Goal: Information Seeking & Learning: Learn about a topic

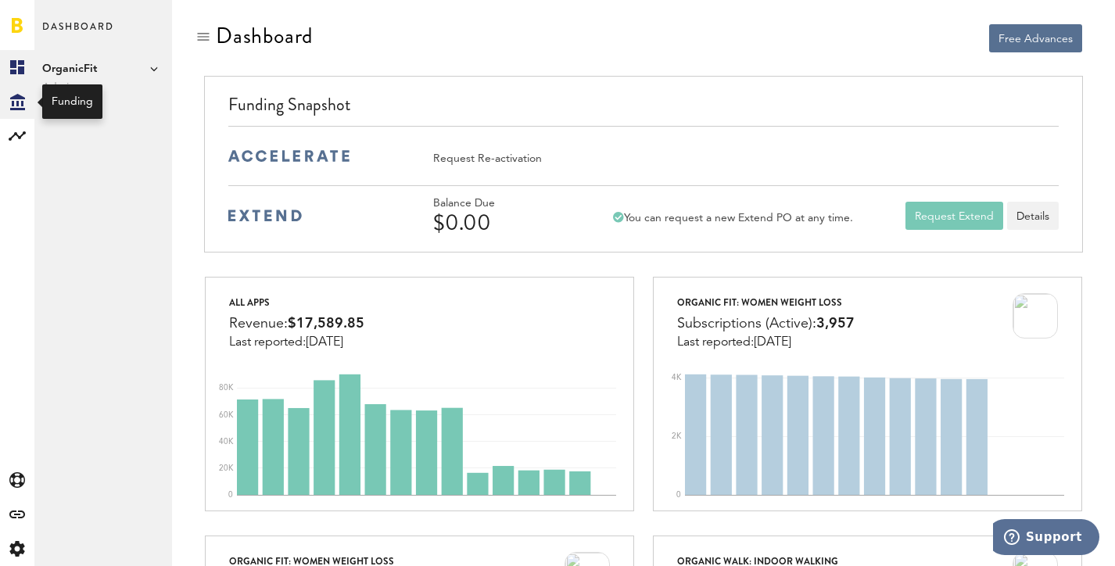
click at [12, 107] on icon "Created with Sketch." at bounding box center [17, 102] width 15 height 16
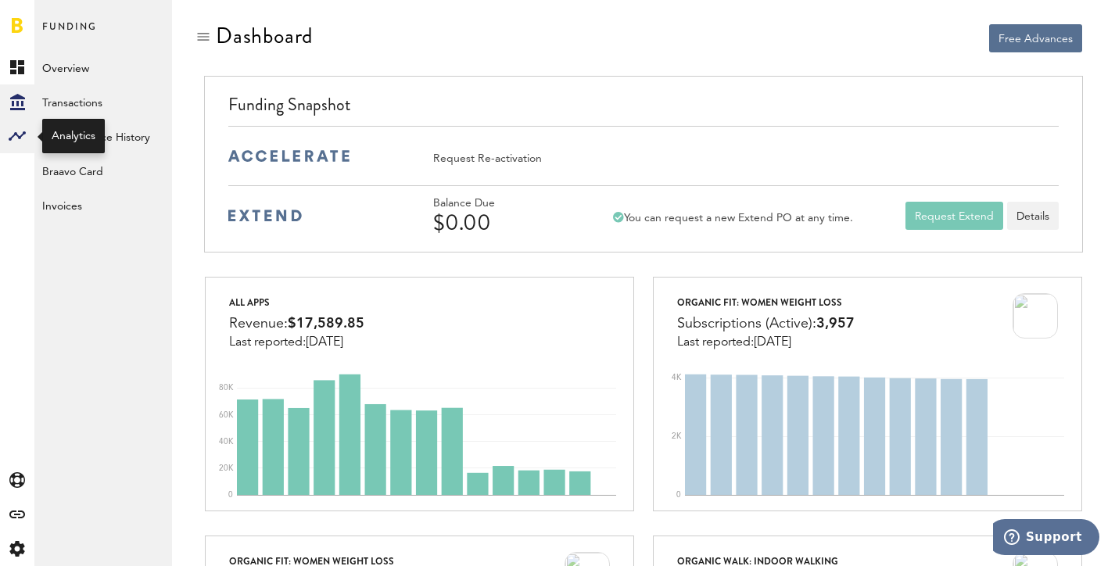
click at [9, 134] on rect at bounding box center [17, 136] width 19 height 19
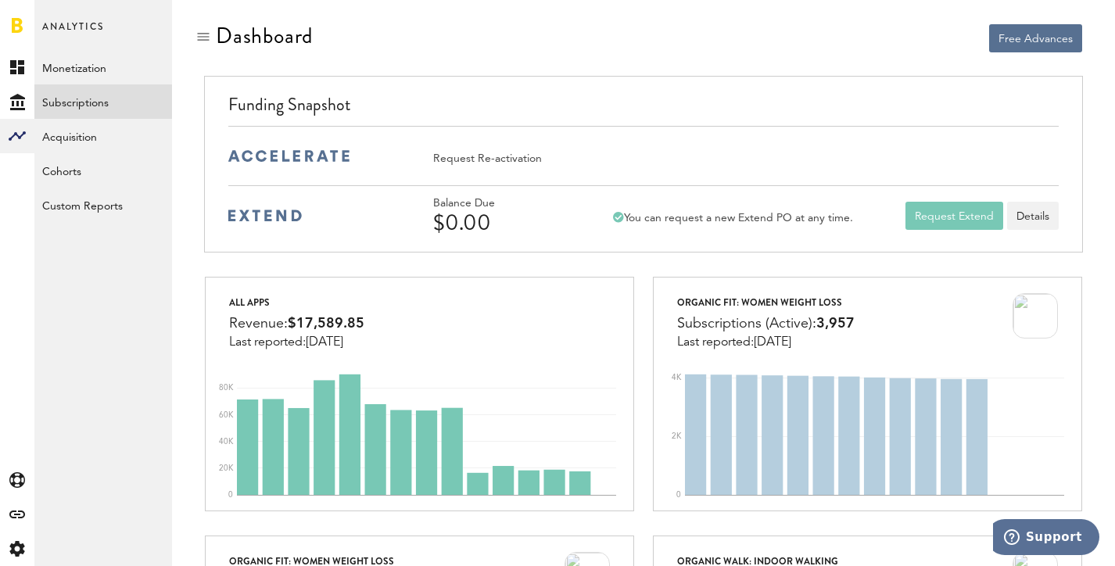
click at [90, 110] on link "Subscriptions" at bounding box center [103, 101] width 138 height 34
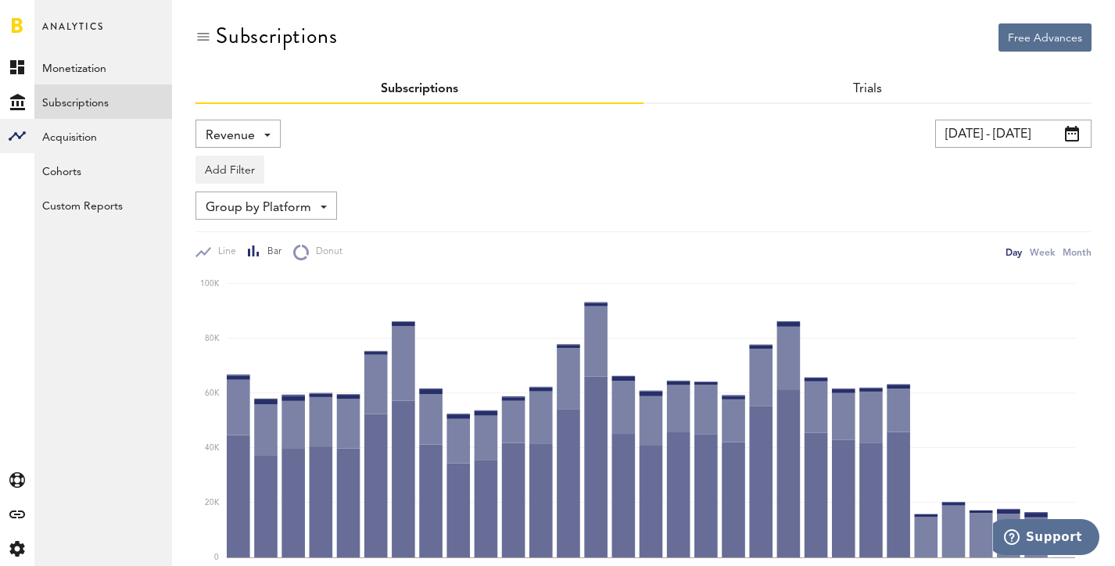
click at [1026, 126] on input "[DATE] - [DATE]" at bounding box center [1013, 134] width 156 height 28
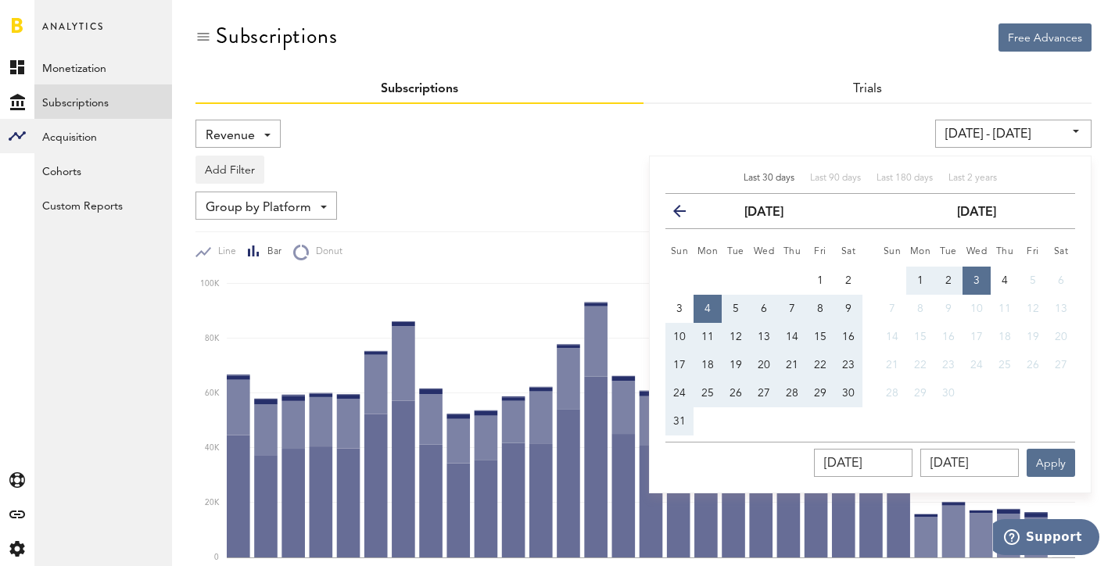
click at [686, 214] on icon "button" at bounding box center [686, 214] width 0 height 0
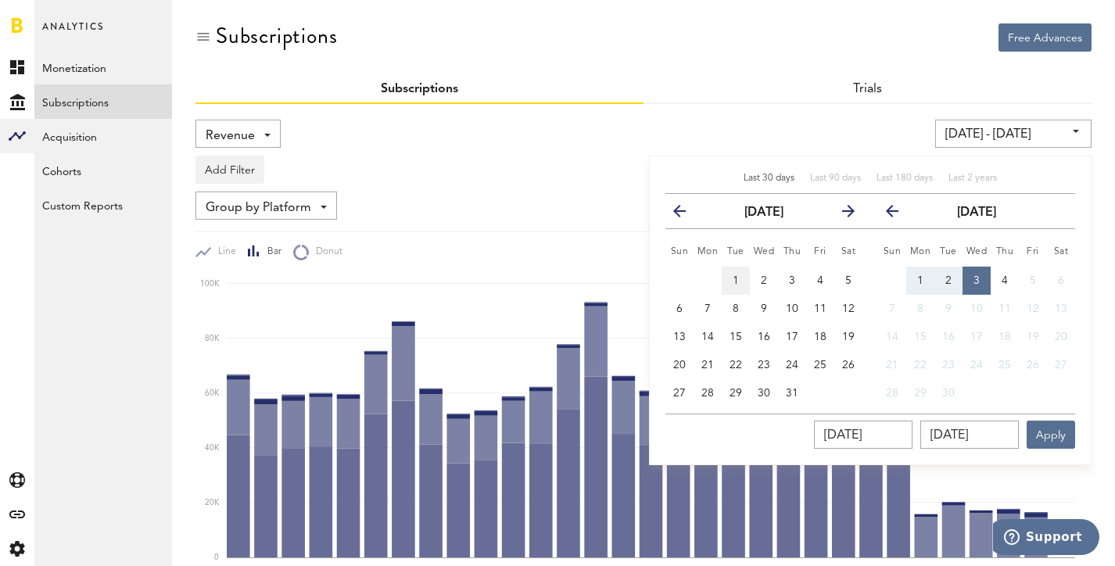
click at [743, 281] on button "1" at bounding box center [736, 281] width 28 height 28
type input "[DATE] - [DATE]"
type input "[DATE]"
click at [791, 397] on span "31" at bounding box center [792, 393] width 13 height 11
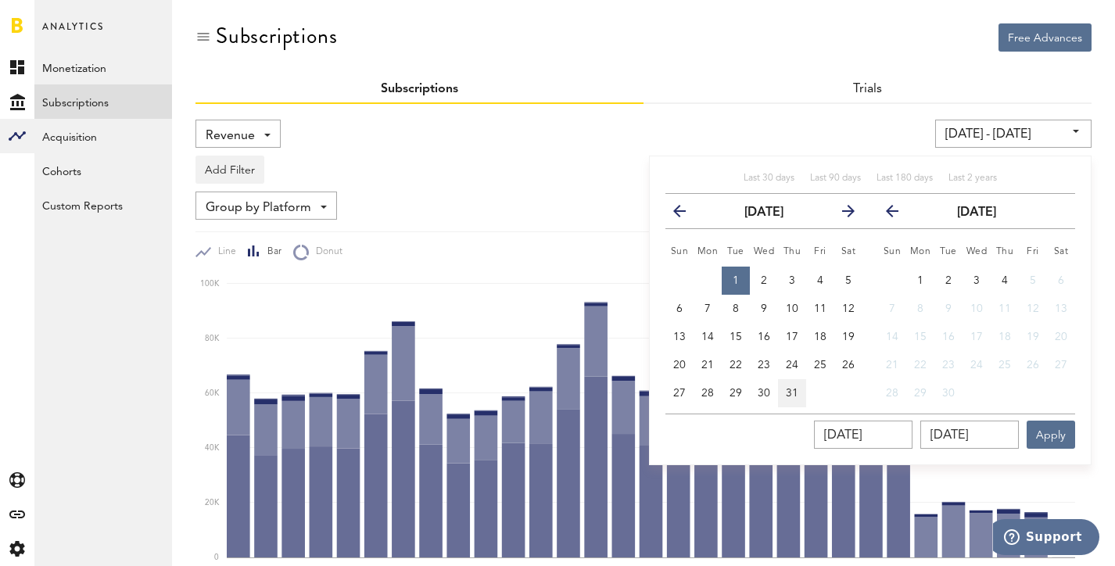
type input "[DATE] - [DATE]"
type input "[DATE]"
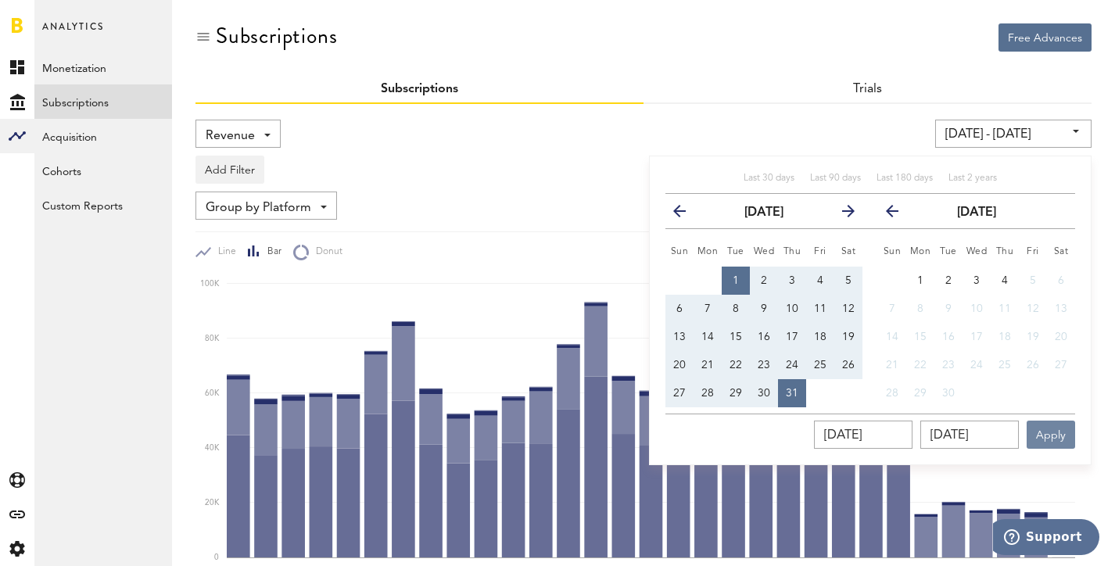
click at [1061, 436] on button "Apply" at bounding box center [1051, 435] width 48 height 28
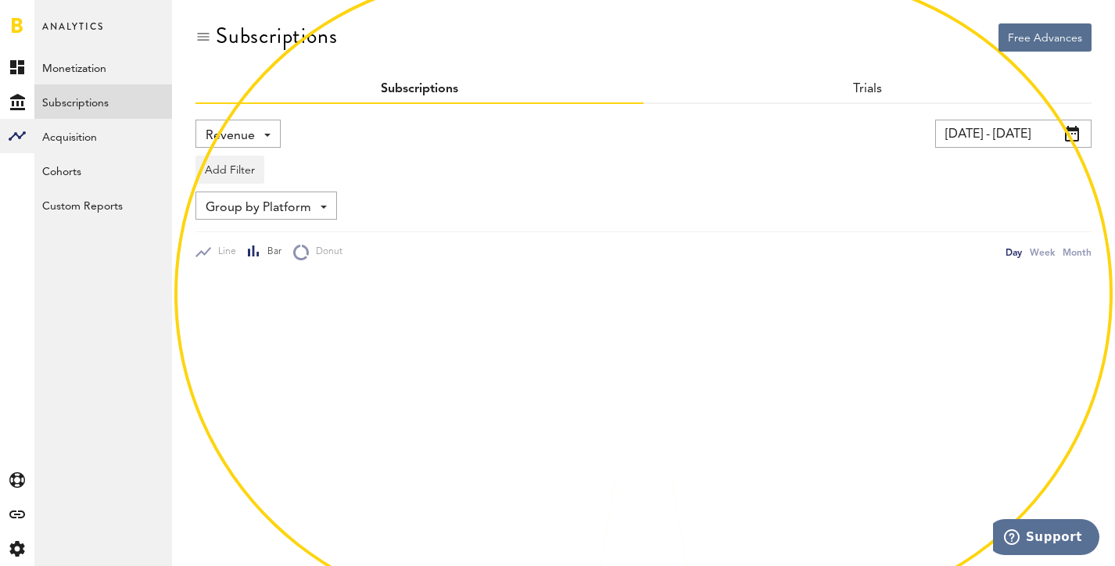
click at [264, 138] on div "Revenue Revenue MRR Actives Trial Status Billing Retries New Subscriptions Rene…" at bounding box center [237, 134] width 85 height 28
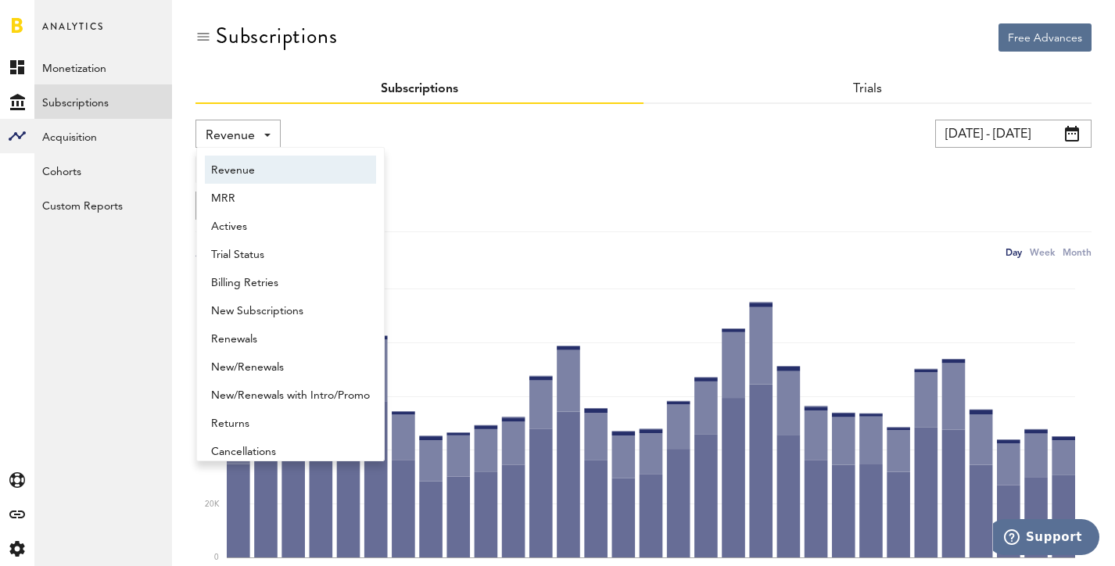
scroll to position [8, 0]
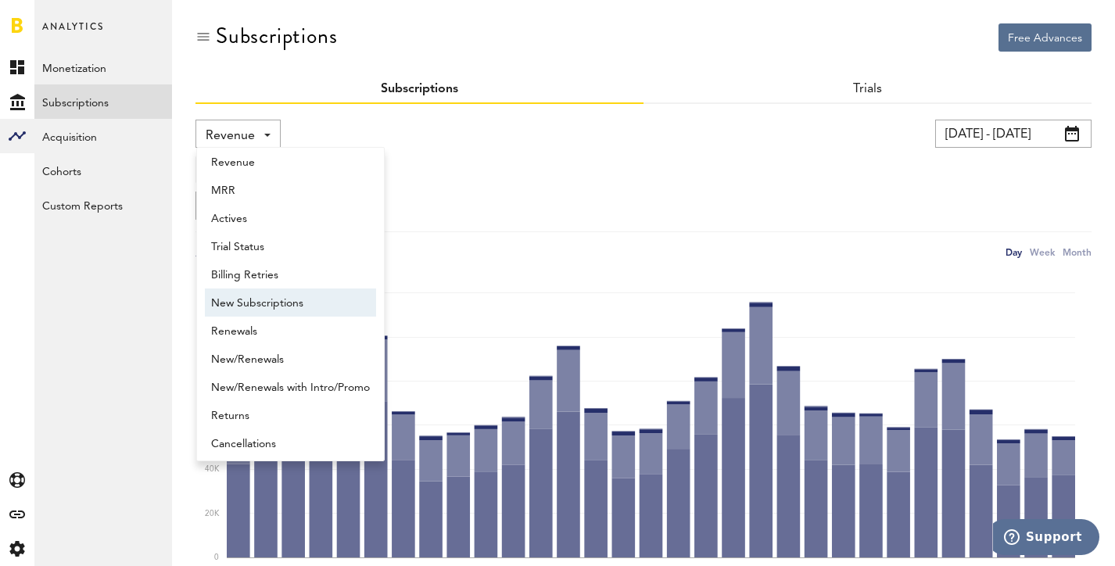
click at [248, 302] on span "New Subscriptions" at bounding box center [290, 303] width 159 height 27
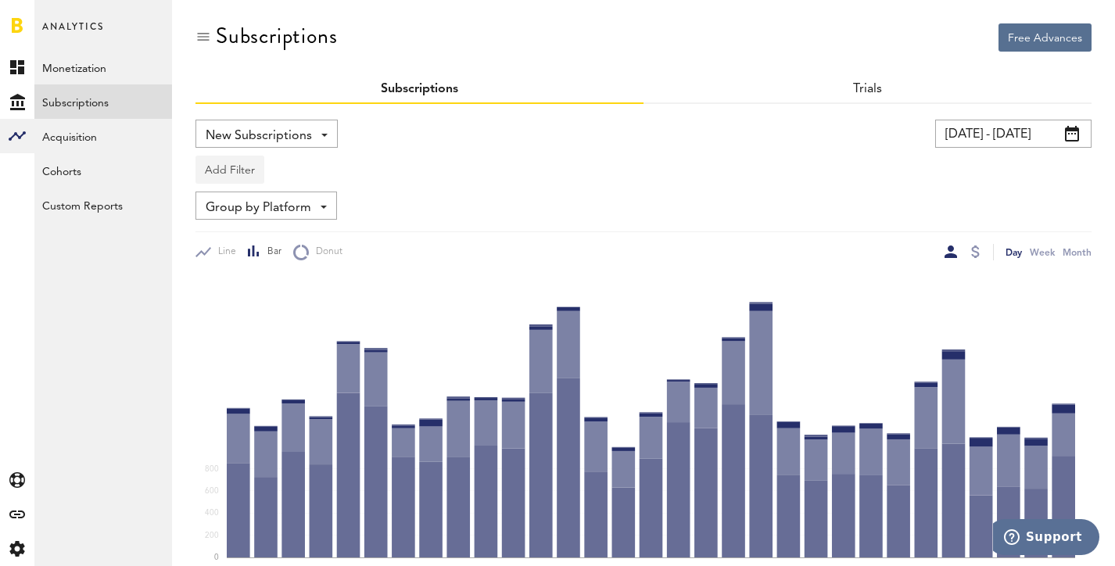
click at [232, 174] on button "Add Filter" at bounding box center [229, 170] width 69 height 28
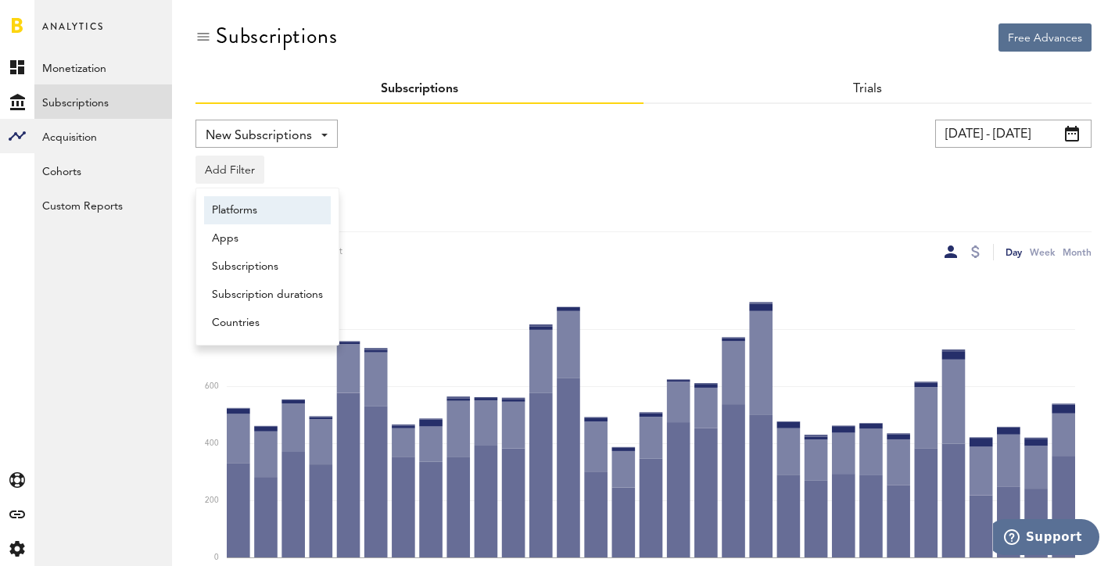
click at [242, 208] on li "Platforms" at bounding box center [267, 210] width 127 height 28
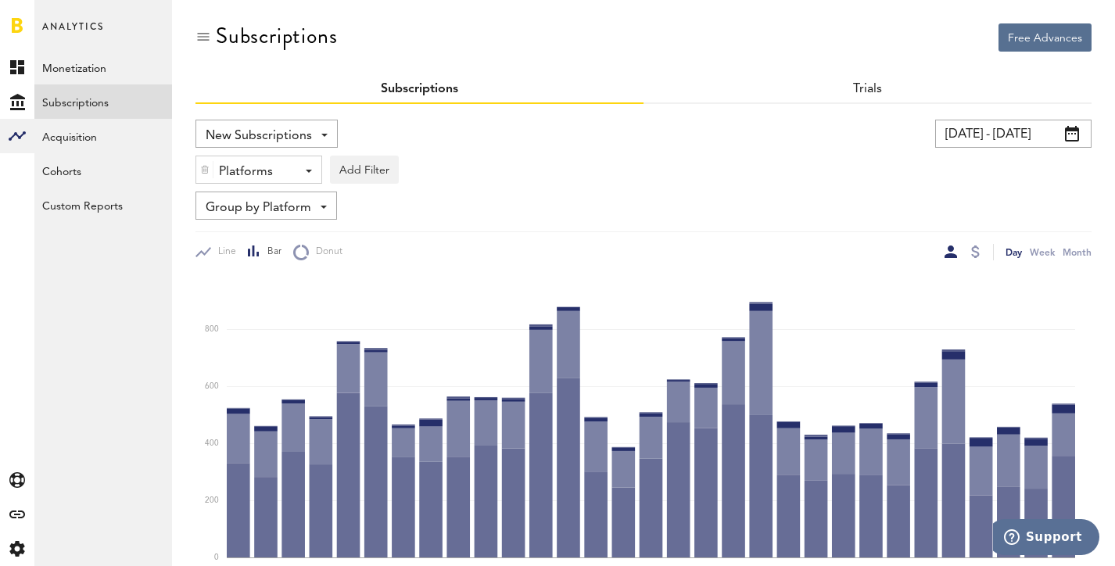
click at [284, 171] on div "Platforms" at bounding box center [253, 172] width 68 height 27
click at [430, 153] on div "Platforms - Apple App Store Google Play Paypal Stripe Add Filter Platforms Apps…" at bounding box center [643, 166] width 896 height 36
click at [207, 166] on img at bounding box center [204, 169] width 9 height 11
click at [227, 202] on span "Group by Platform" at bounding box center [259, 208] width 106 height 27
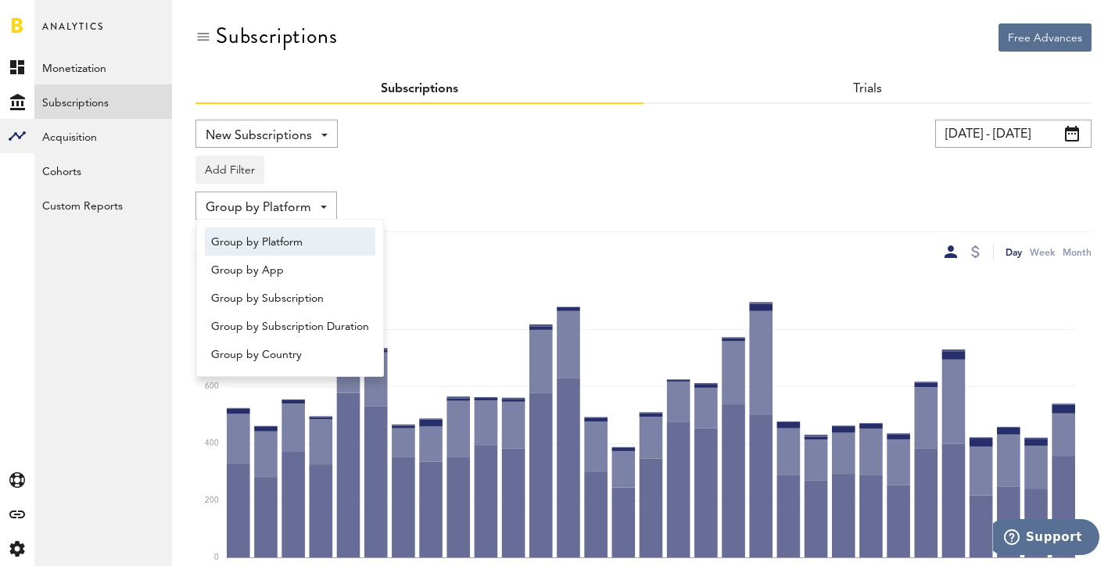
click at [393, 175] on div "Add Filter Platforms Apps Subscriptions Subscription durations Countries" at bounding box center [643, 166] width 896 height 36
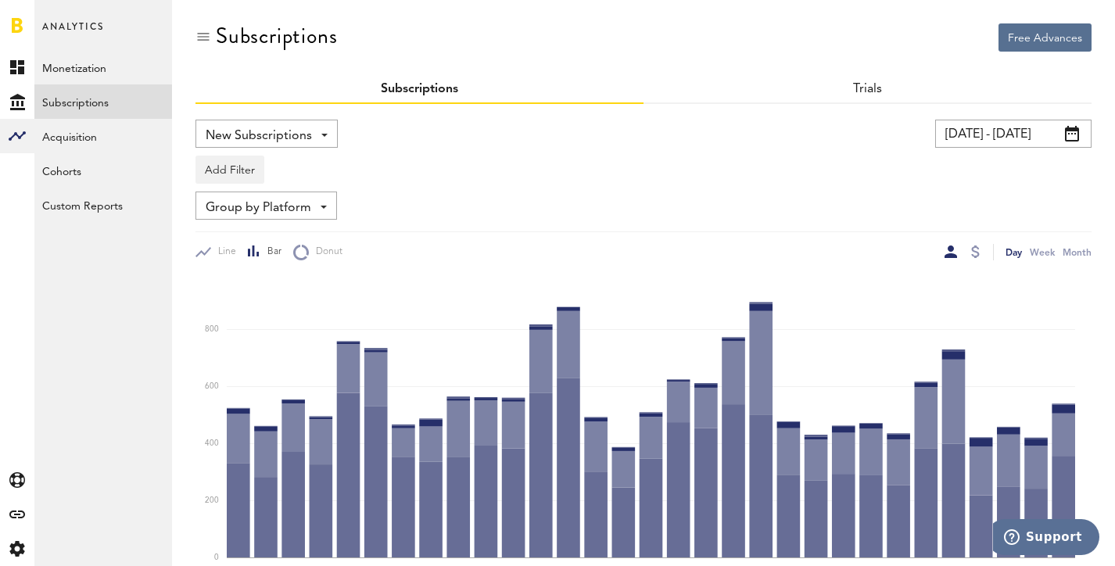
click at [1027, 129] on input "[DATE] - [DATE]" at bounding box center [1013, 134] width 156 height 28
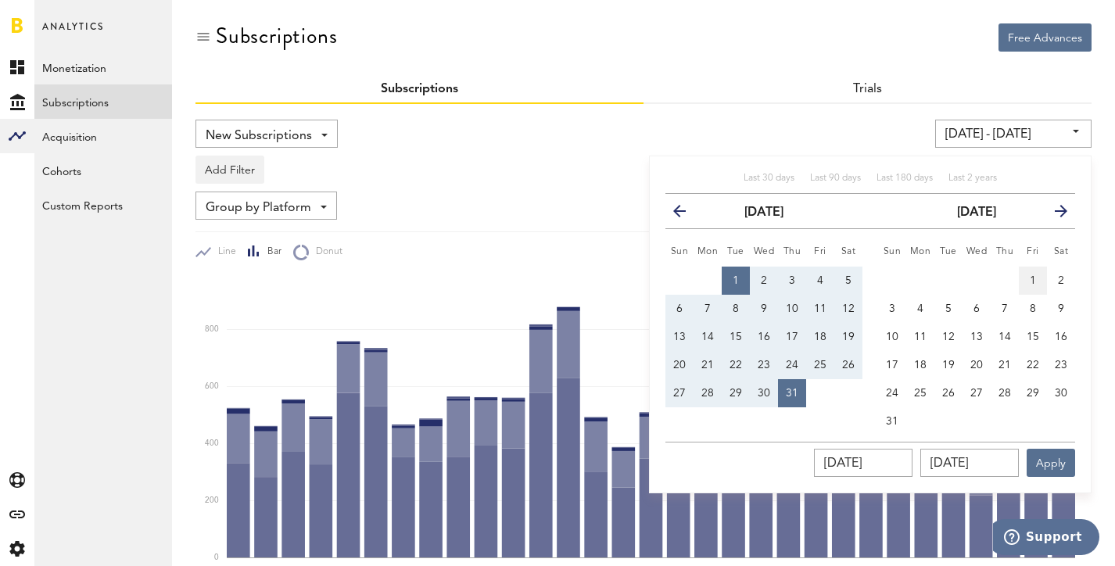
click at [1032, 285] on span "1" at bounding box center [1033, 280] width 6 height 11
type input "[DATE] - [DATE]"
type input "[DATE]"
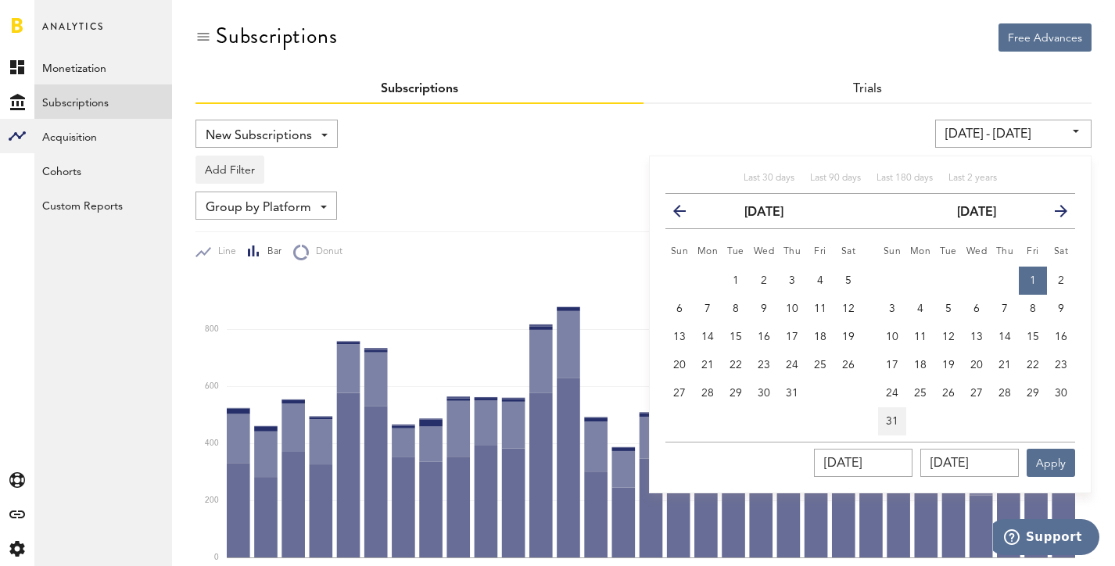
click at [893, 418] on span "31" at bounding box center [892, 421] width 13 height 11
type input "[DATE] - [DATE]"
type input "[DATE]"
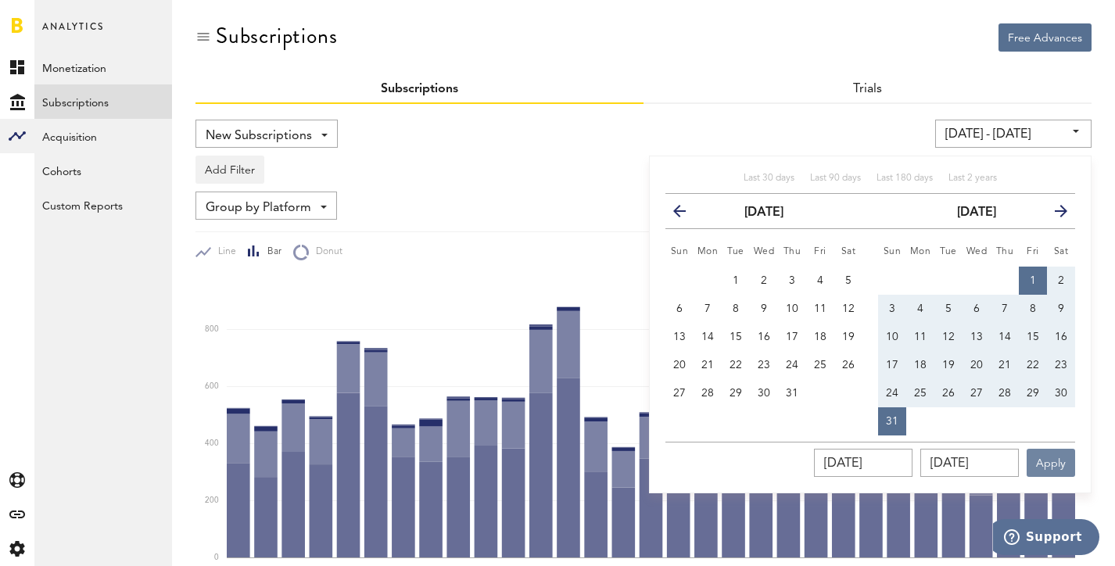
click at [1041, 461] on button "Apply" at bounding box center [1051, 463] width 48 height 28
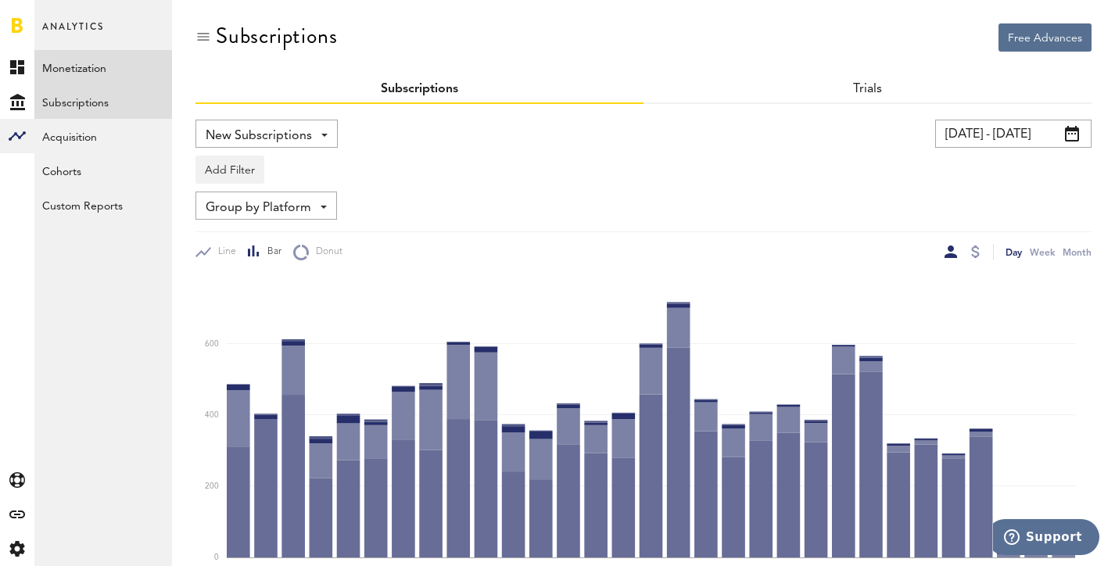
click at [69, 65] on link "Monetization" at bounding box center [103, 67] width 138 height 34
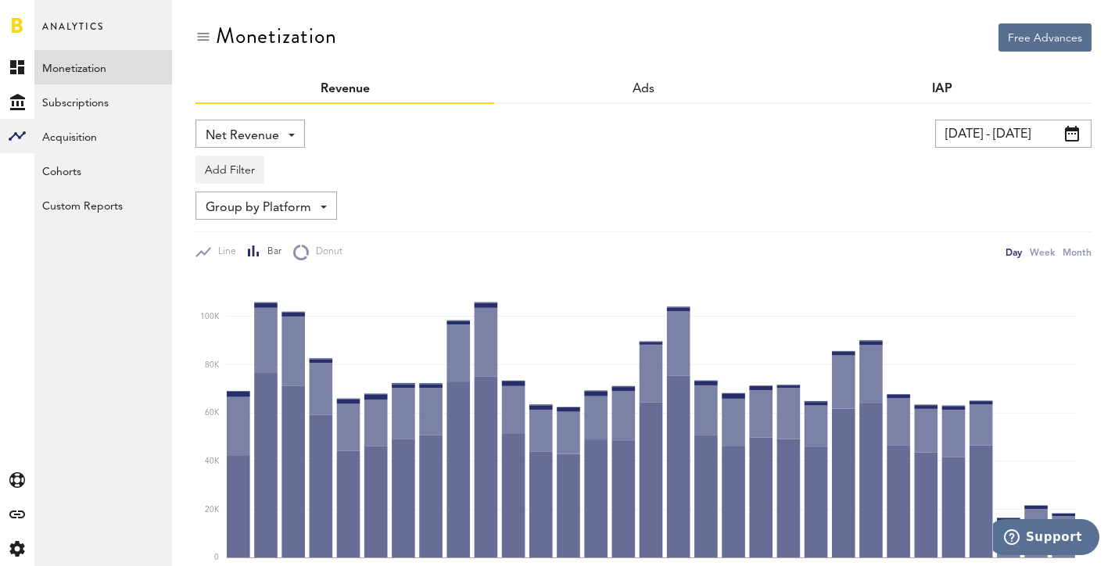
click at [941, 88] on link "IAP" at bounding box center [942, 89] width 20 height 13
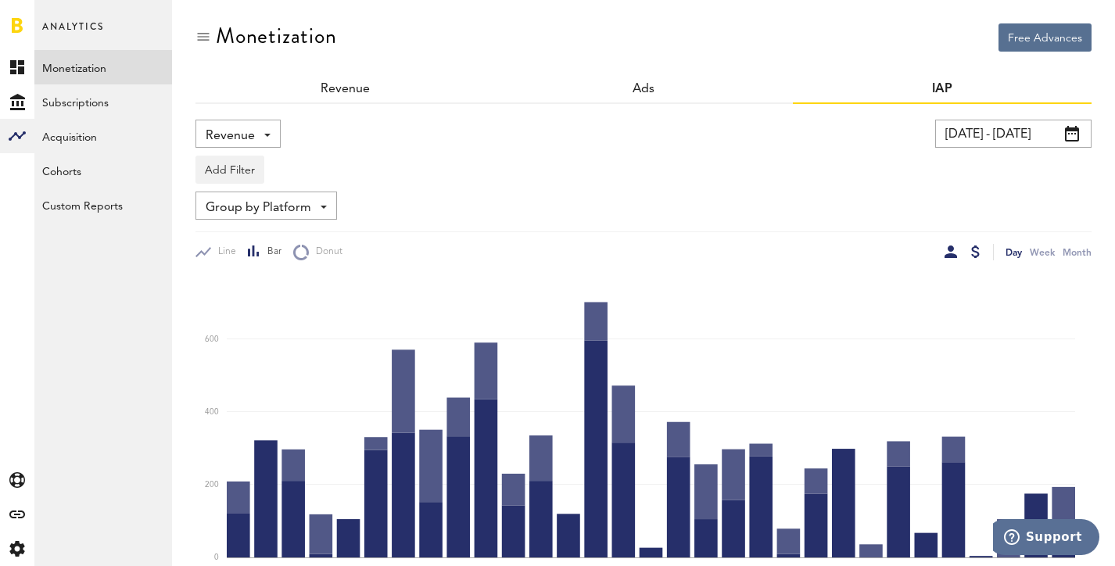
click at [947, 246] on div at bounding box center [951, 252] width 13 height 13
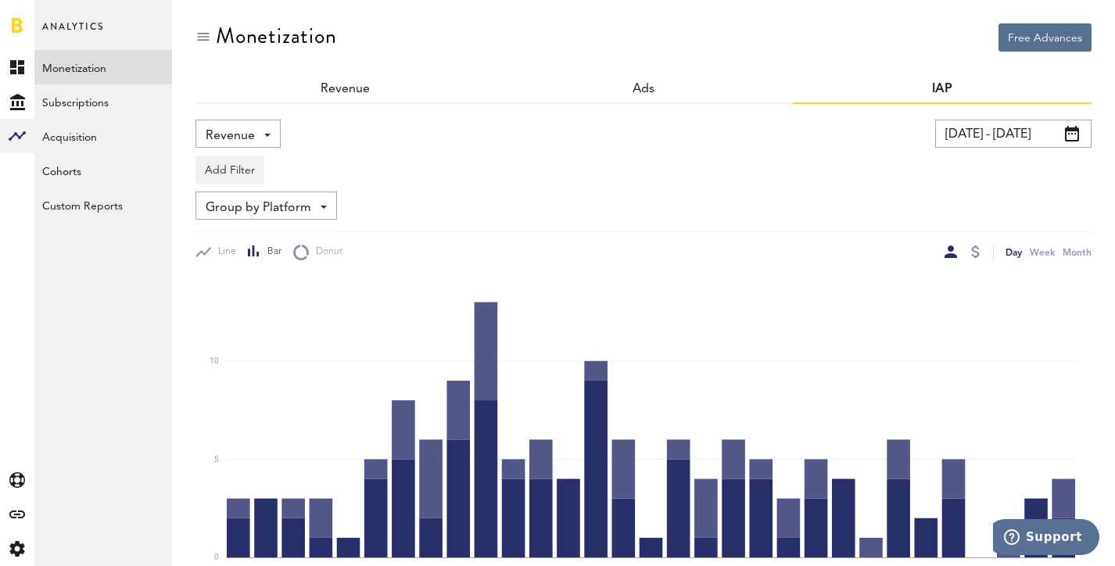
click at [1031, 136] on input "[DATE] - [DATE]" at bounding box center [1013, 134] width 156 height 28
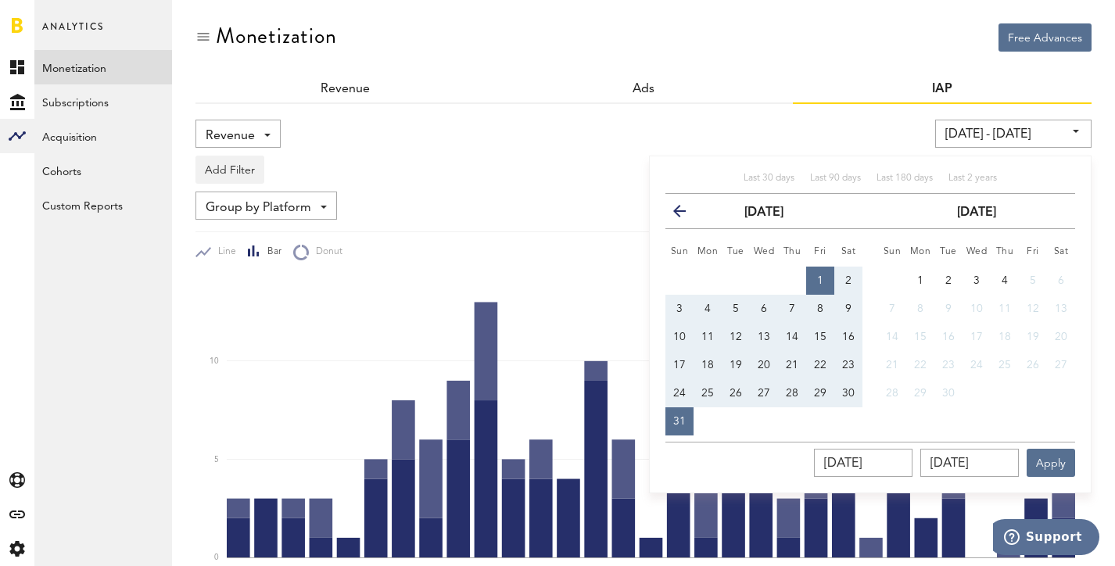
click at [686, 214] on icon "button" at bounding box center [686, 214] width 0 height 0
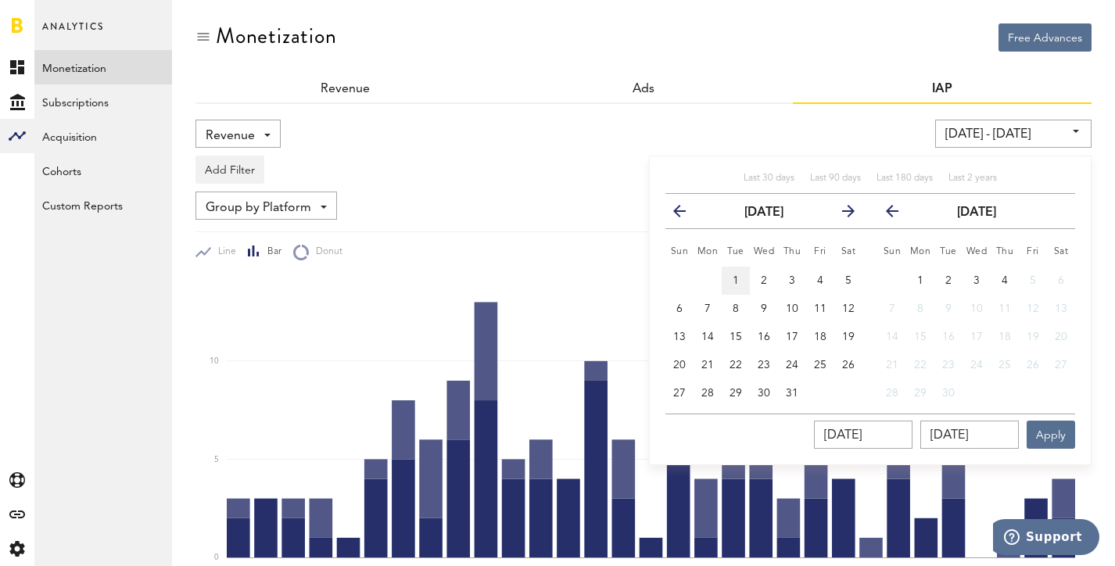
click at [724, 278] on button "1" at bounding box center [736, 281] width 28 height 28
type input "[DATE] - [DATE]"
type input "[DATE]"
click at [789, 388] on span "31" at bounding box center [792, 393] width 13 height 11
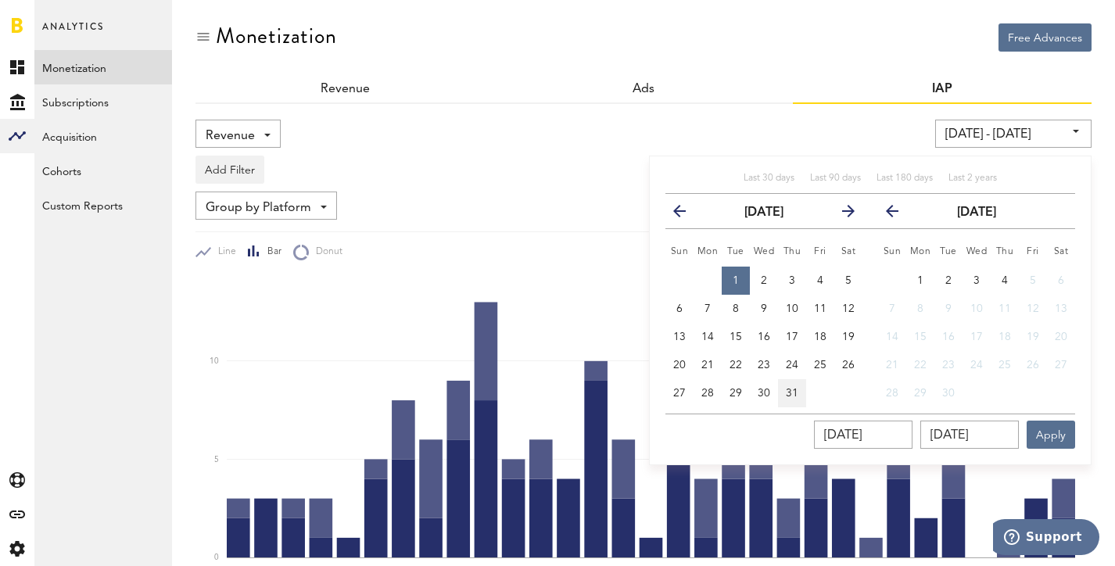
type input "[DATE] - [DATE]"
type input "[DATE]"
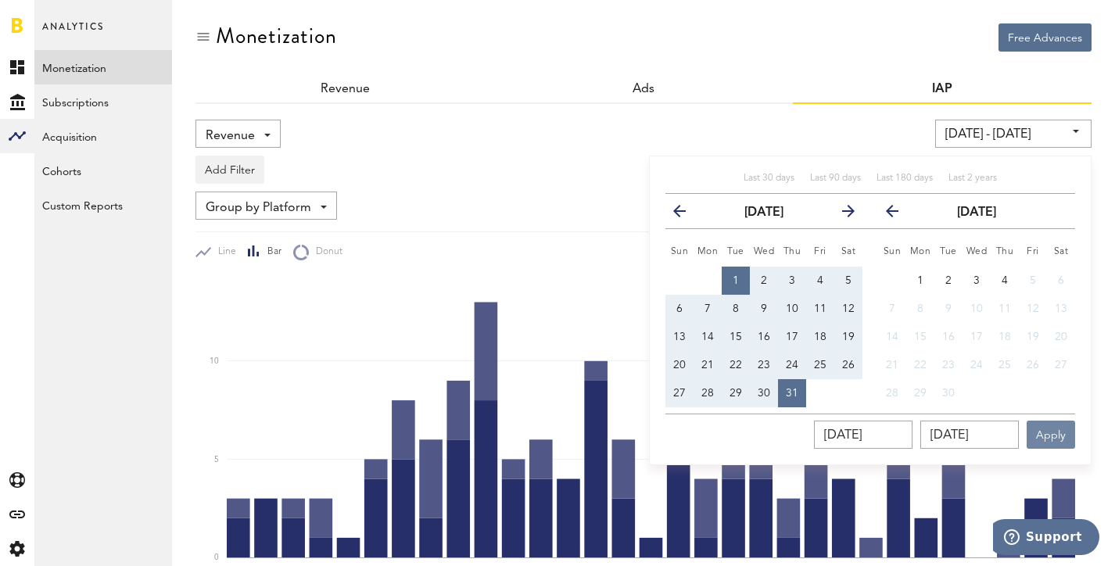
click at [1054, 426] on button "Apply" at bounding box center [1051, 435] width 48 height 28
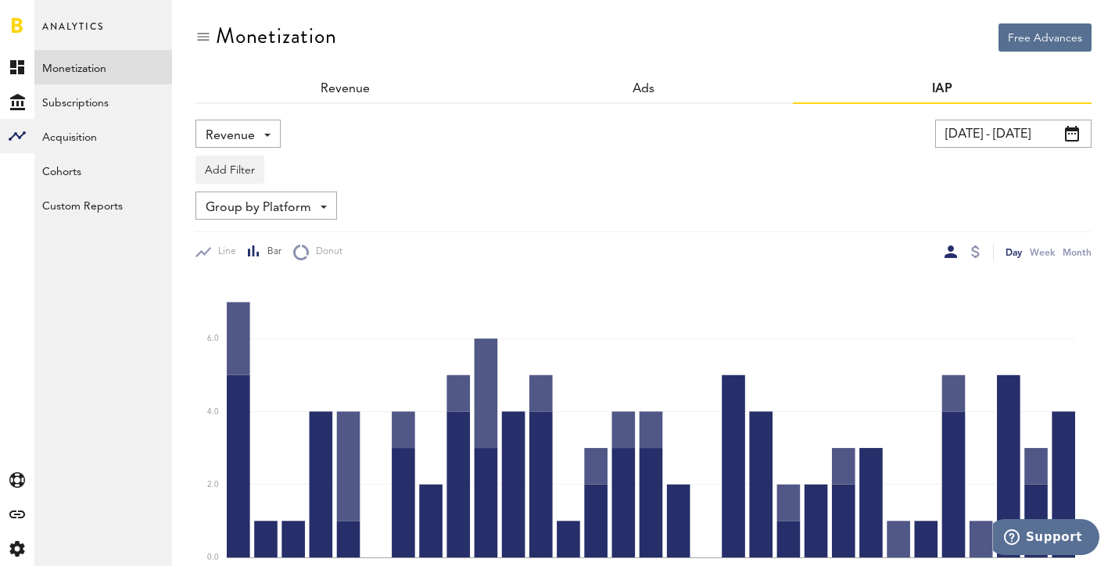
click at [1039, 134] on input "[DATE] - [DATE]" at bounding box center [1013, 134] width 156 height 28
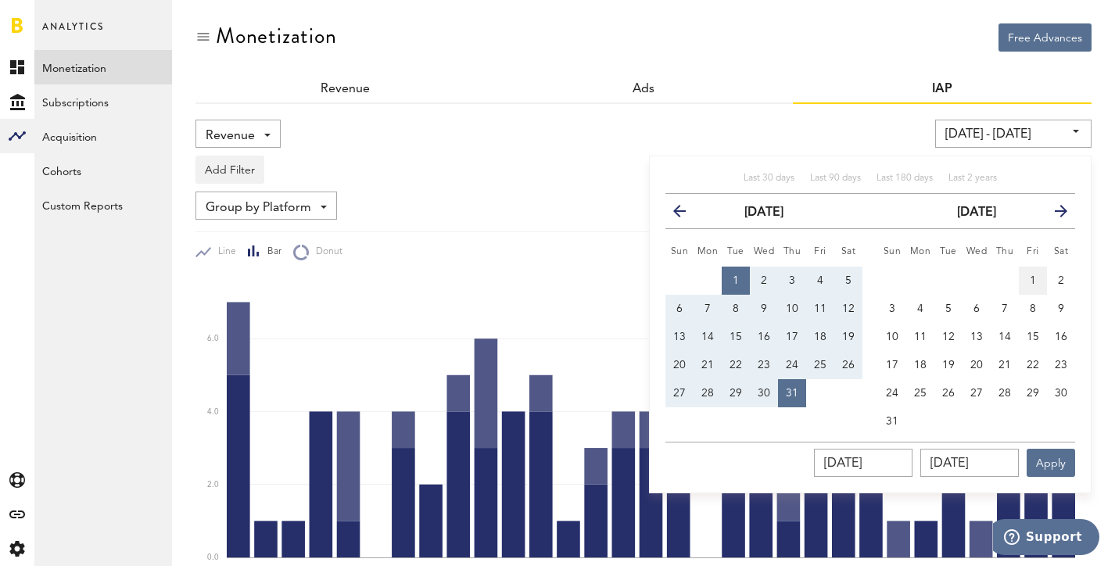
click at [1034, 276] on span "1" at bounding box center [1033, 280] width 6 height 11
type input "[DATE] - [DATE]"
type input "[DATE]"
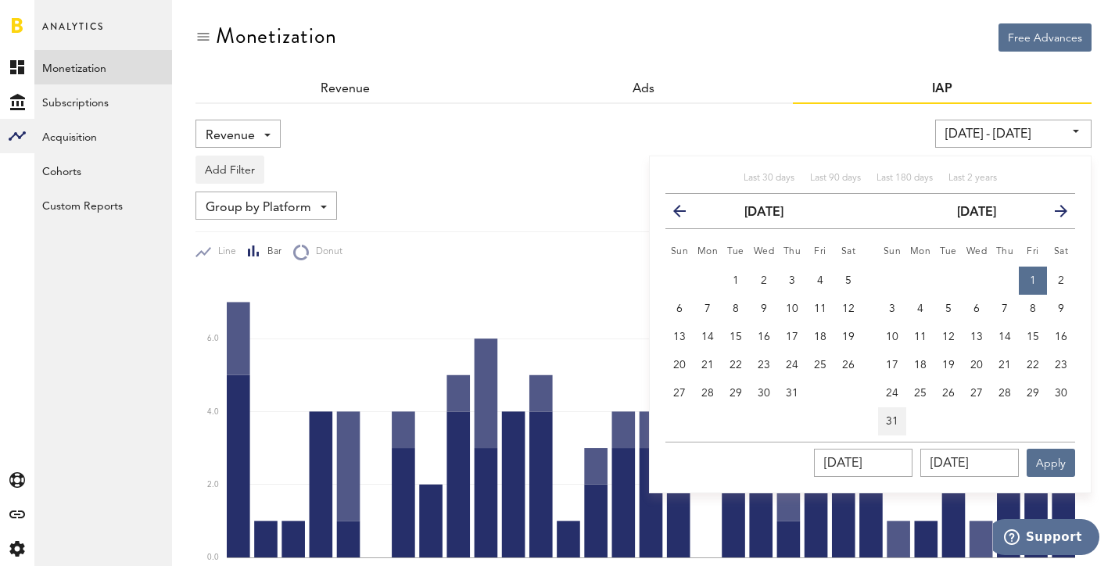
click at [891, 418] on span "31" at bounding box center [892, 421] width 13 height 11
type input "[DATE] - [DATE]"
type input "[DATE]"
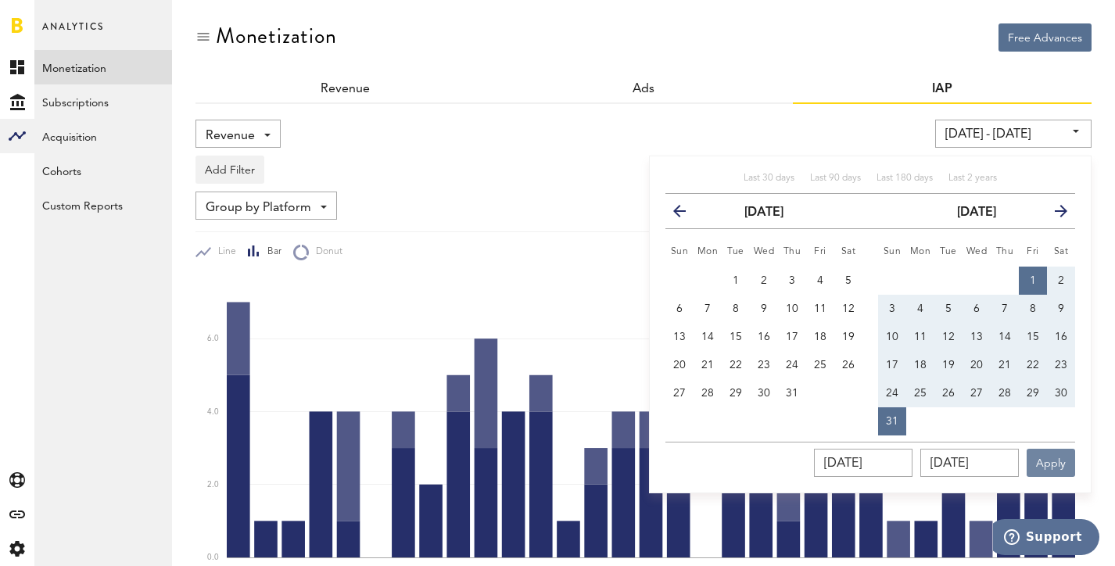
click at [1046, 465] on button "Apply" at bounding box center [1051, 463] width 48 height 28
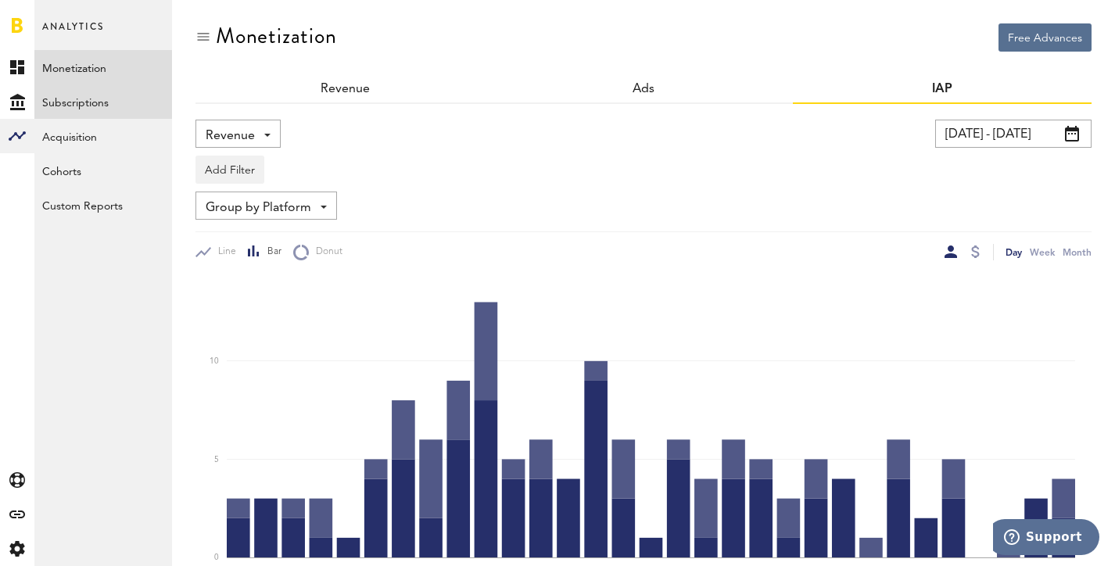
click at [94, 100] on link "Subscriptions" at bounding box center [103, 101] width 138 height 34
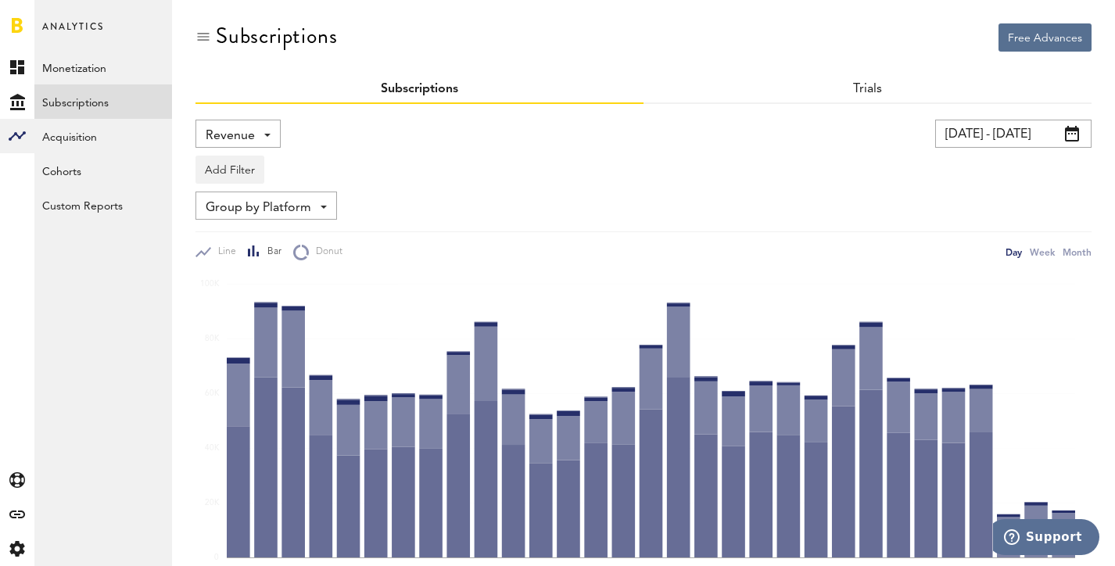
click at [238, 127] on span "Revenue" at bounding box center [230, 136] width 49 height 27
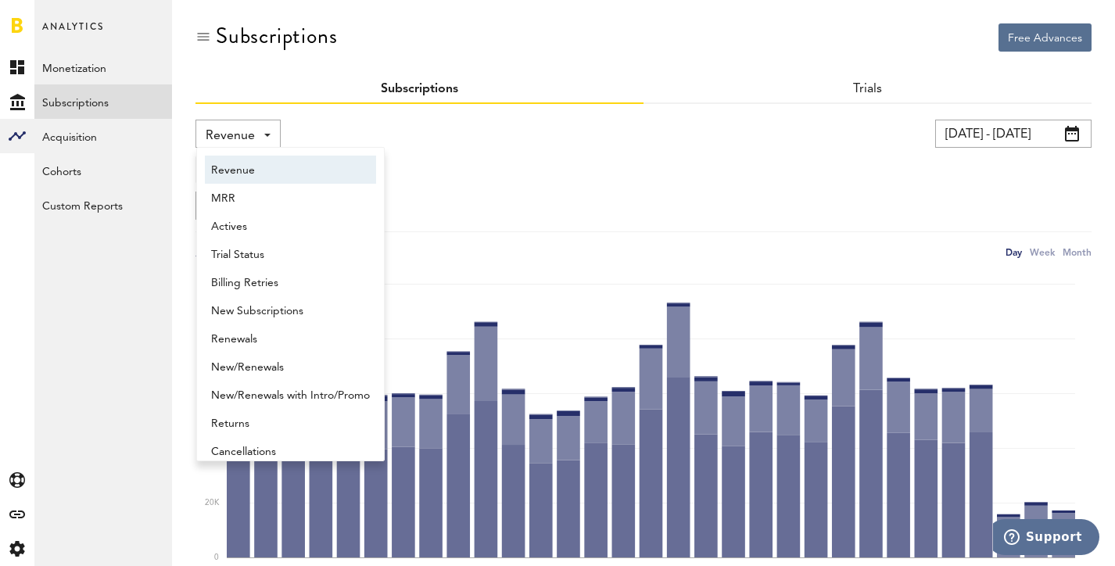
scroll to position [8, 0]
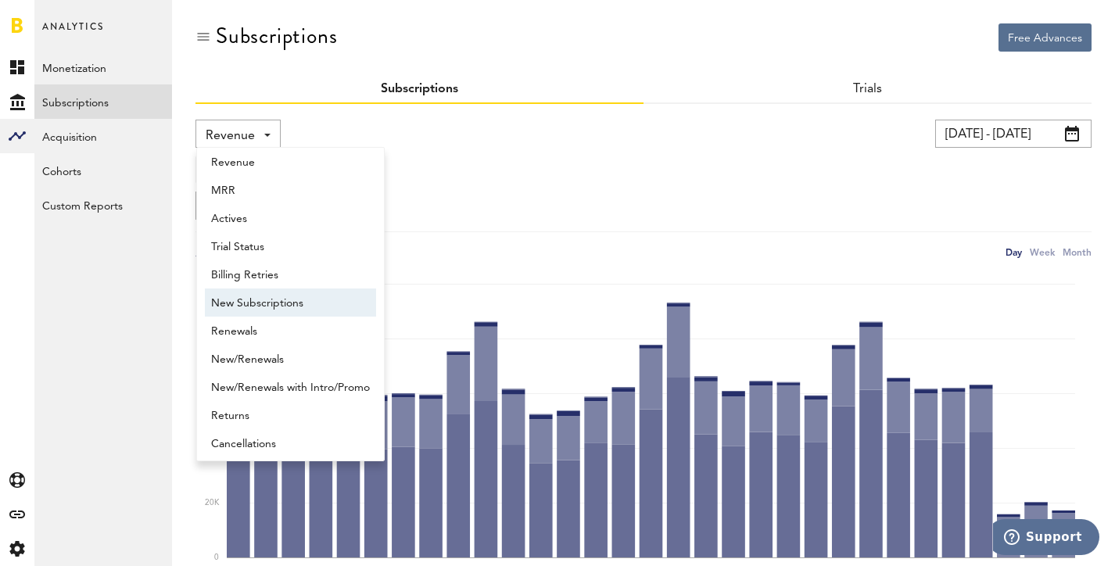
click at [271, 308] on span "New Subscriptions" at bounding box center [290, 303] width 159 height 27
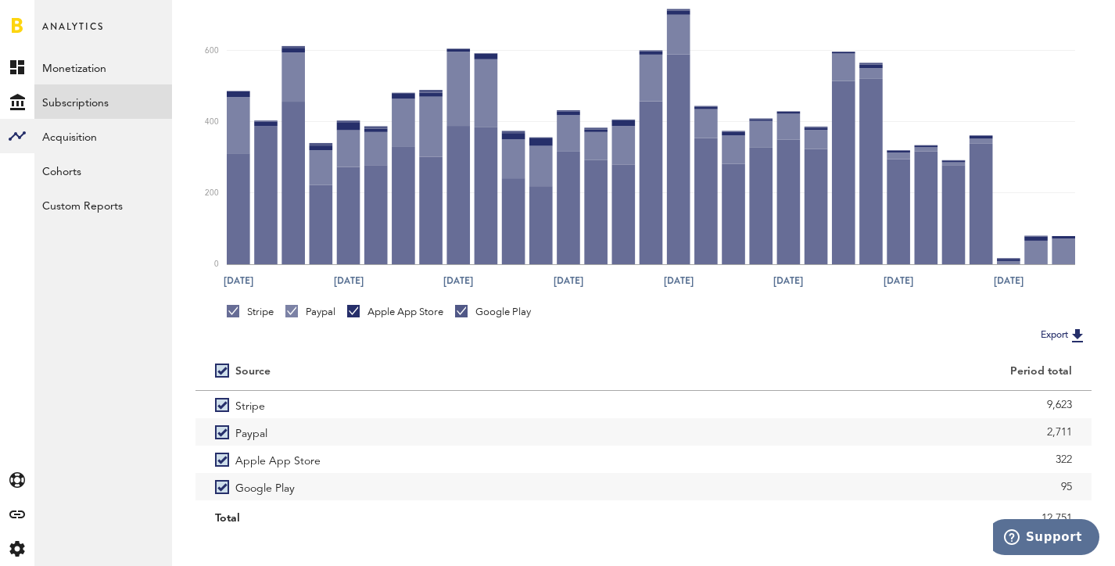
scroll to position [314, 0]
